Goal: Check status

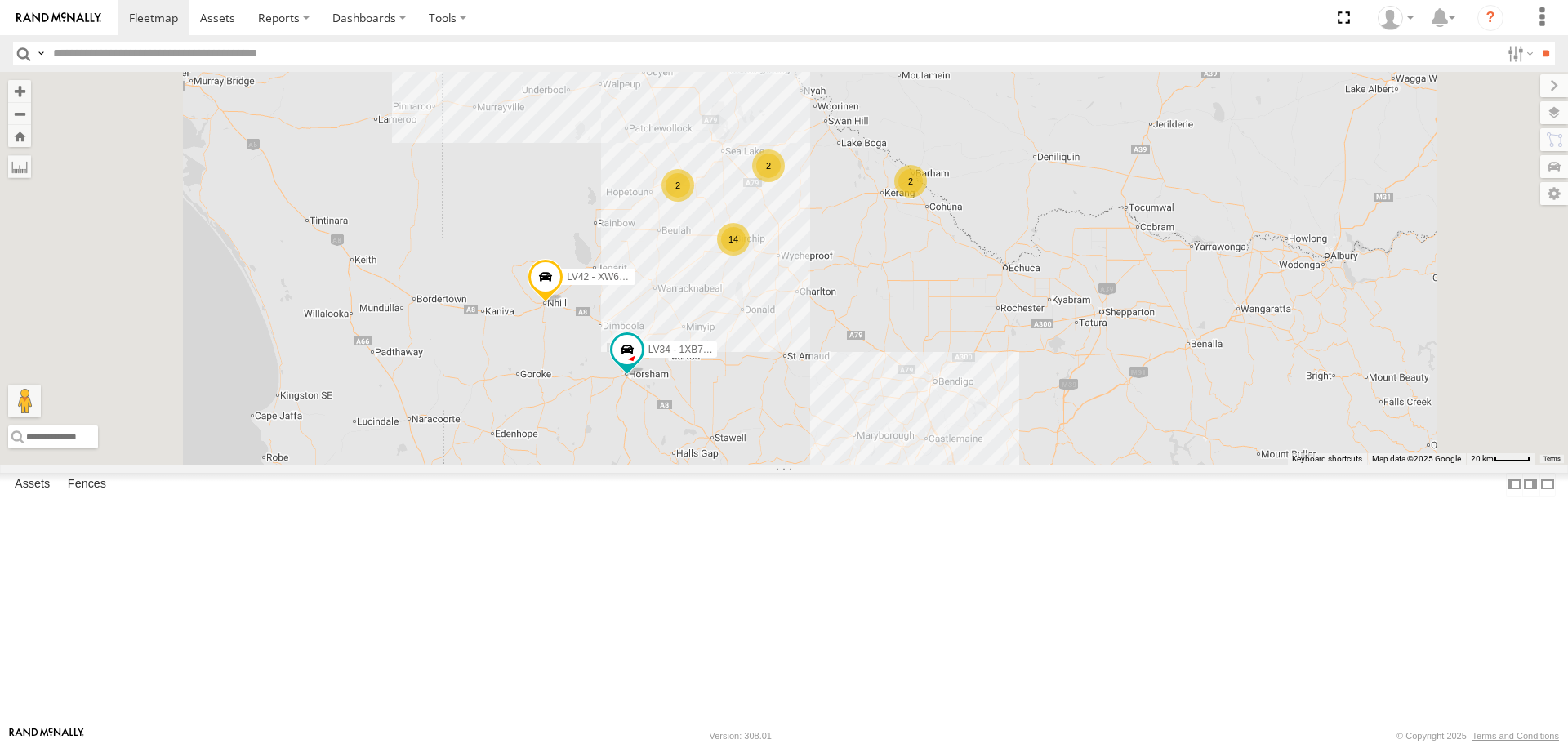
scroll to position [477, 0]
click at [0, 0] on div "LV41 - 1XX1AP" at bounding box center [0, 0] width 0 height 0
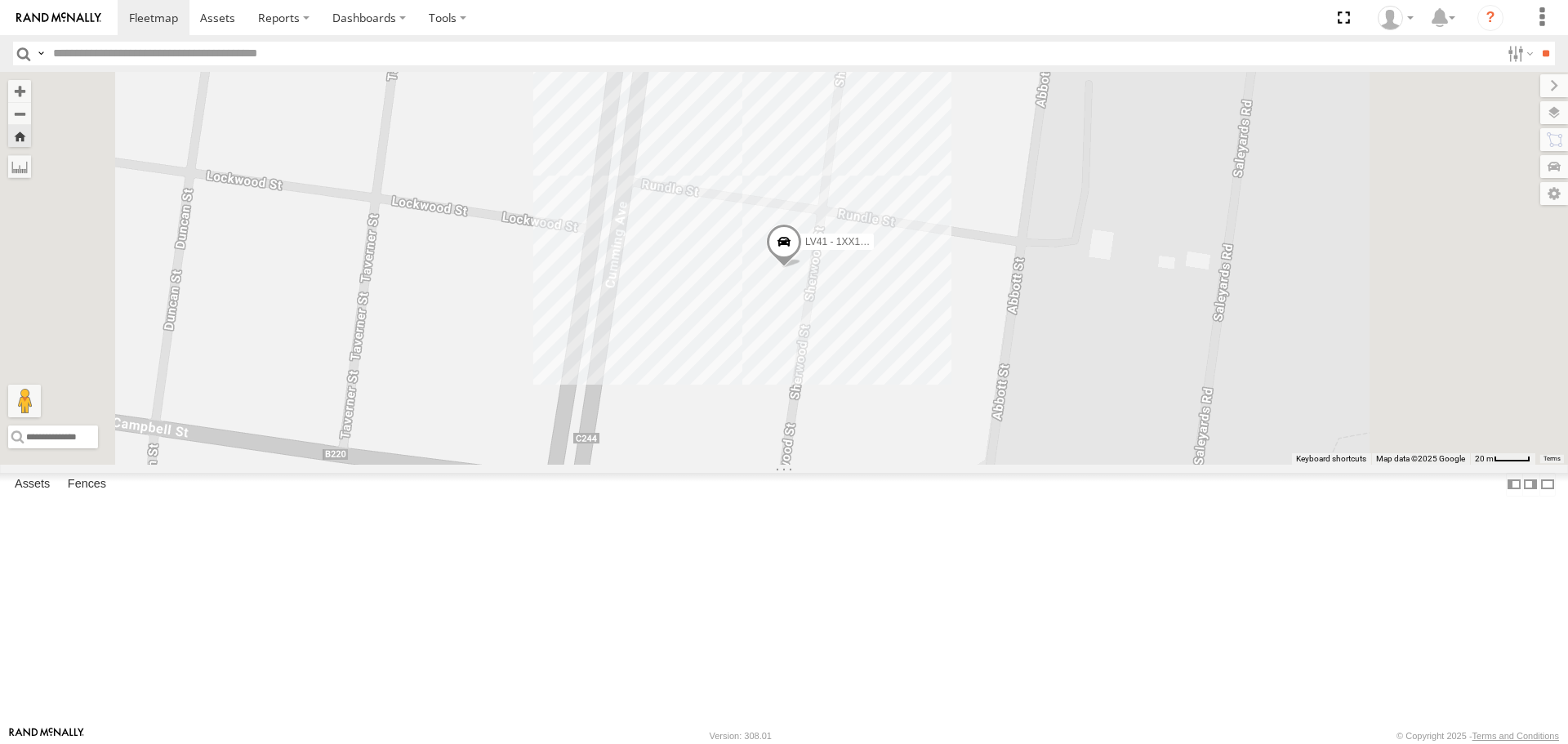
click at [802, 268] on span at bounding box center [784, 246] width 36 height 44
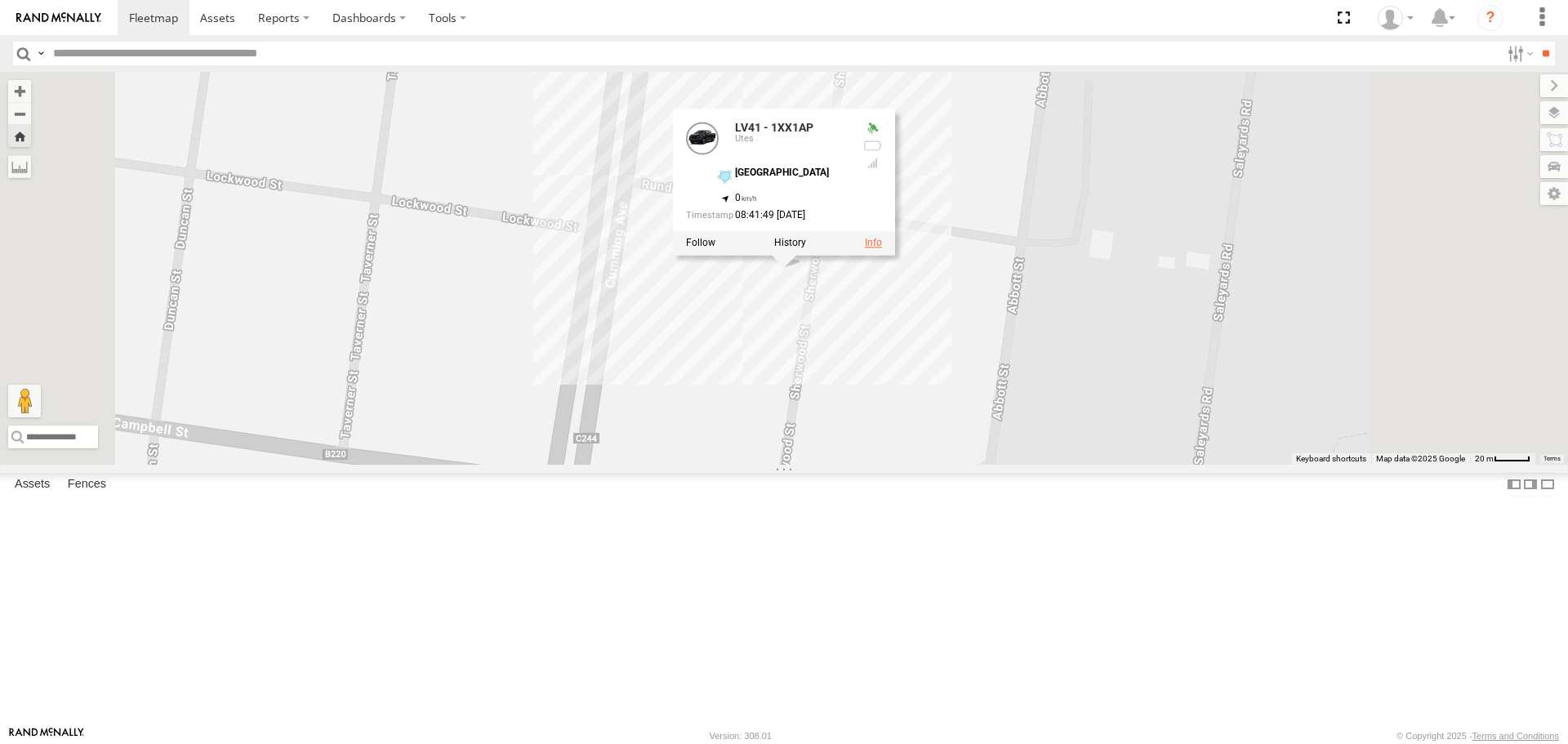
click at [882, 249] on link at bounding box center [873, 243] width 17 height 12
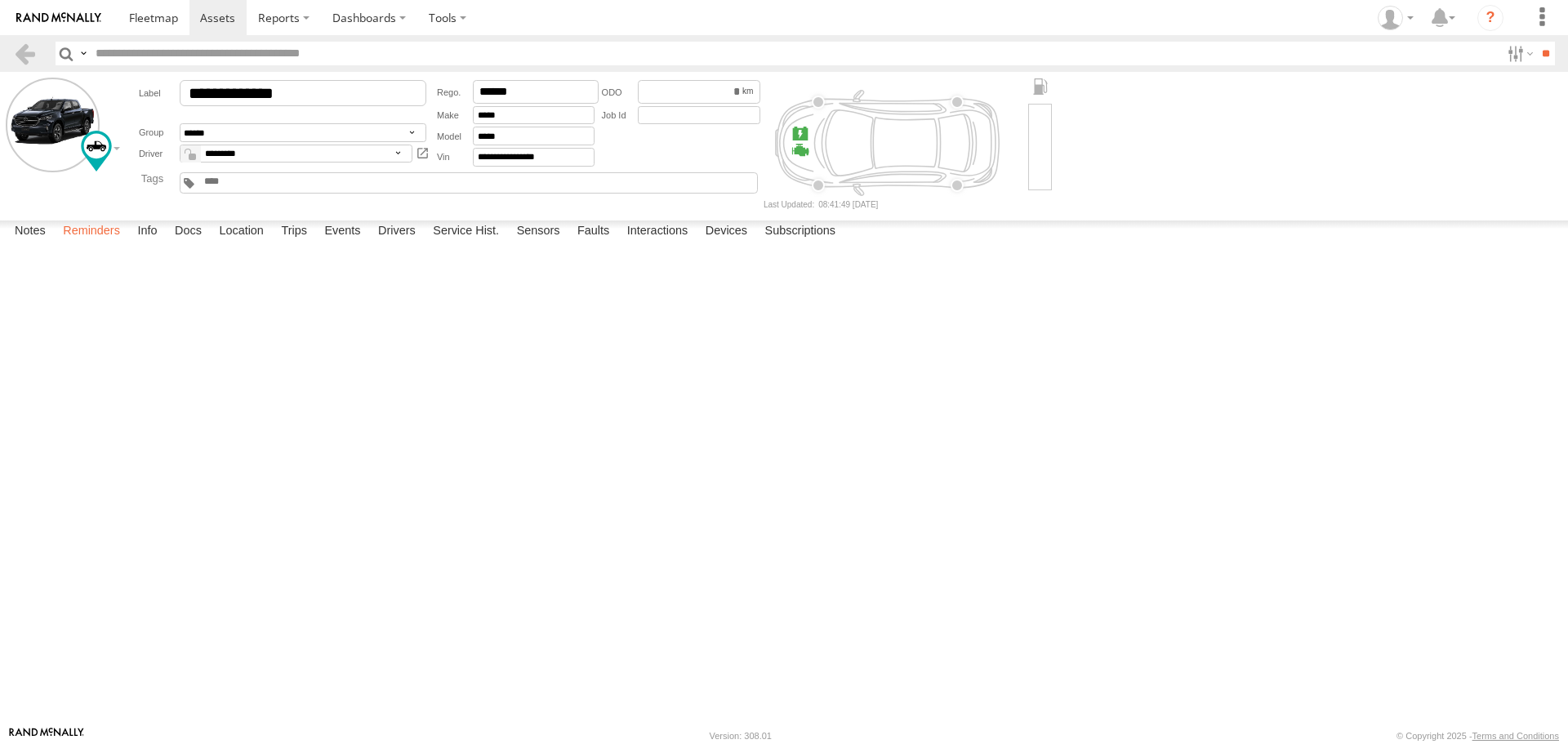
click at [82, 243] on label "Reminders" at bounding box center [91, 231] width 73 height 23
